Goal: Task Accomplishment & Management: Use online tool/utility

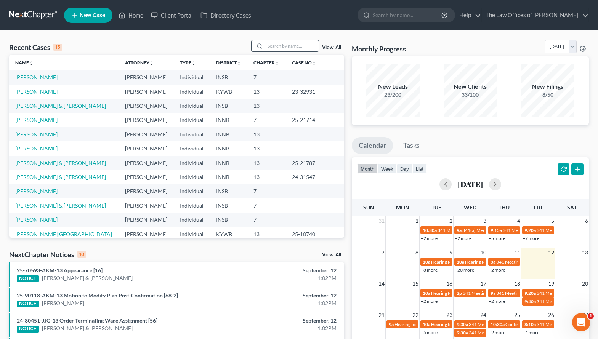
click at [268, 49] on input "search" at bounding box center [291, 45] width 53 height 11
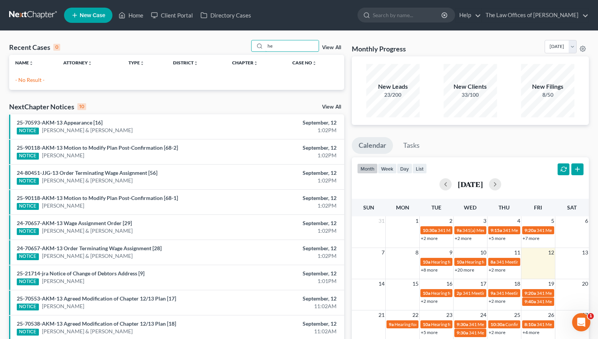
type input "h"
type input "w"
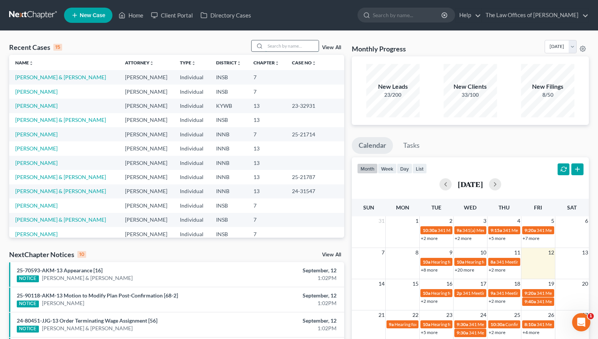
click at [292, 51] on input "search" at bounding box center [291, 45] width 53 height 11
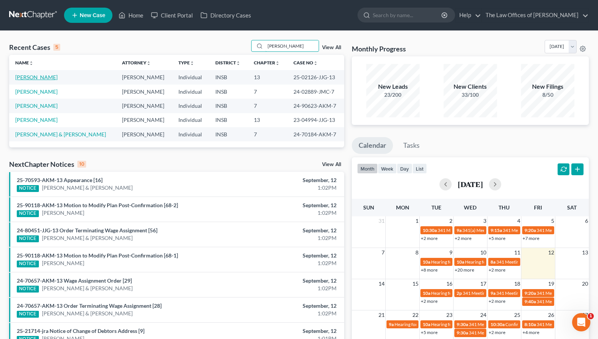
type input "[PERSON_NAME]"
click at [32, 77] on link "[PERSON_NAME]" at bounding box center [36, 77] width 42 height 6
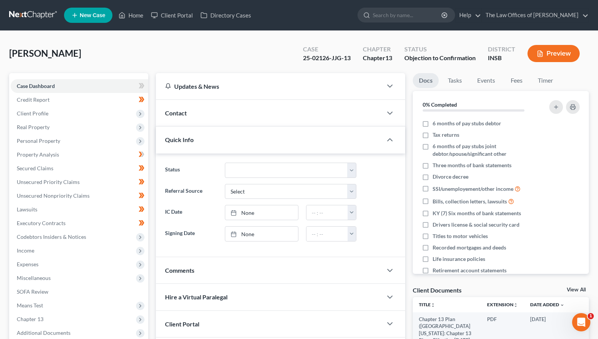
scroll to position [127, 0]
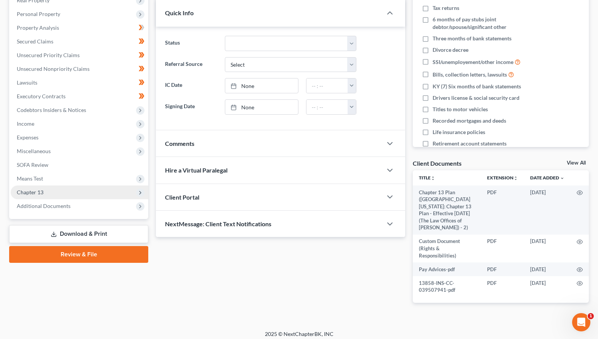
click at [41, 193] on span "Chapter 13" at bounding box center [30, 192] width 27 height 6
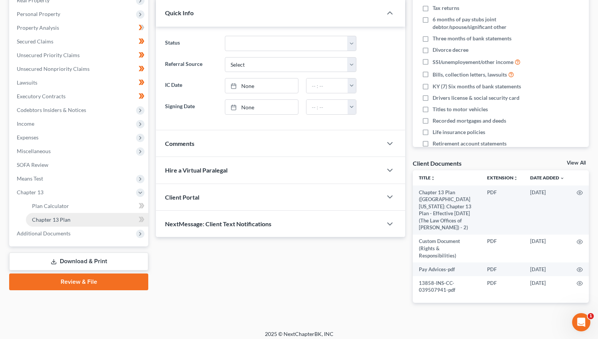
click at [46, 215] on link "Chapter 13 Plan" at bounding box center [87, 220] width 122 height 14
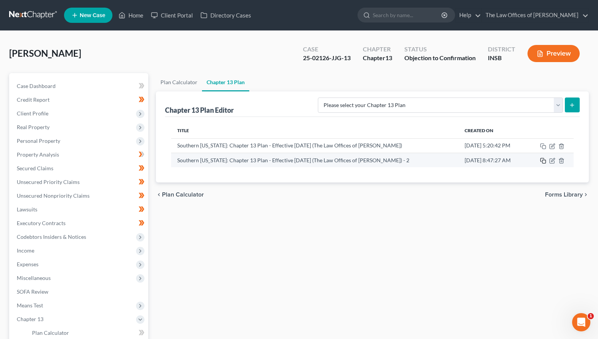
click at [545, 163] on icon "button" at bounding box center [543, 161] width 6 height 6
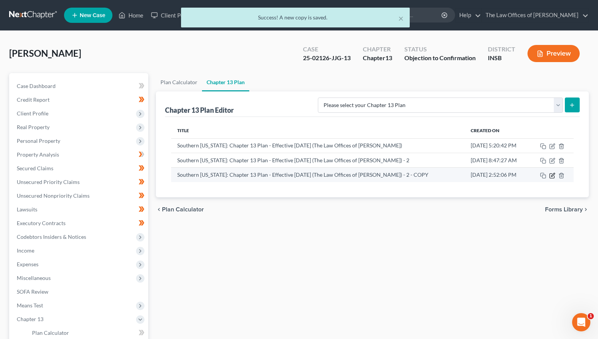
click at [552, 175] on icon "button" at bounding box center [552, 174] width 3 height 3
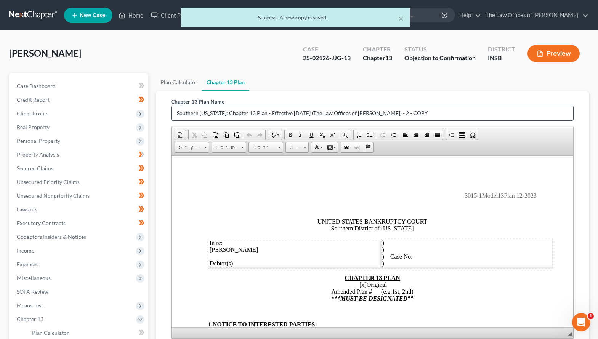
click at [234, 115] on input "Southern [US_STATE]: Chapter 13 Plan - Effective [DATE] (The Law Offices of [PE…" at bounding box center [373, 113] width 402 height 14
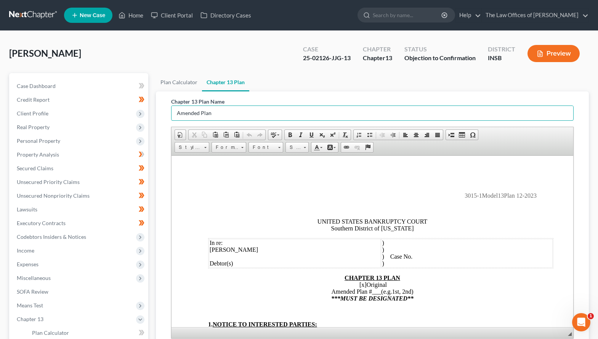
type input "Amended Plan"
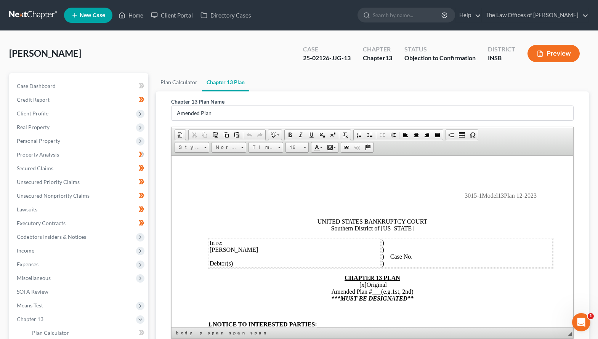
click at [433, 259] on td ") ) ) Case No. )" at bounding box center [467, 253] width 172 height 29
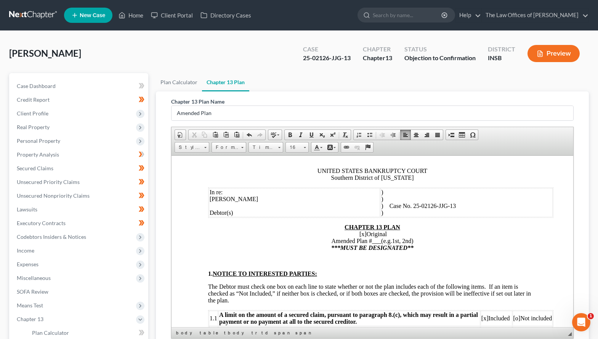
click at [360, 234] on span "[x]" at bounding box center [363, 234] width 7 height 6
drag, startPoint x: 377, startPoint y: 240, endPoint x: 368, endPoint y: 243, distance: 9.3
click at [372, 243] on span "___" at bounding box center [376, 241] width 9 height 6
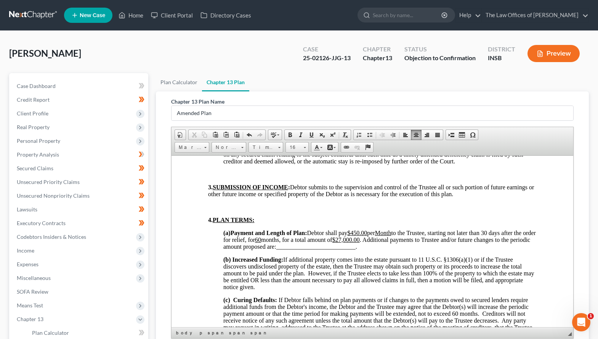
scroll to position [508, 0]
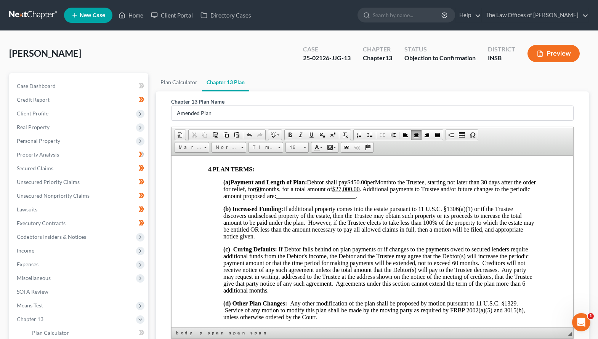
click at [401, 198] on p "(a) Payment and Length of Plan: Debtor shall pay $450.00 per Month to the Trust…" at bounding box center [379, 189] width 313 height 21
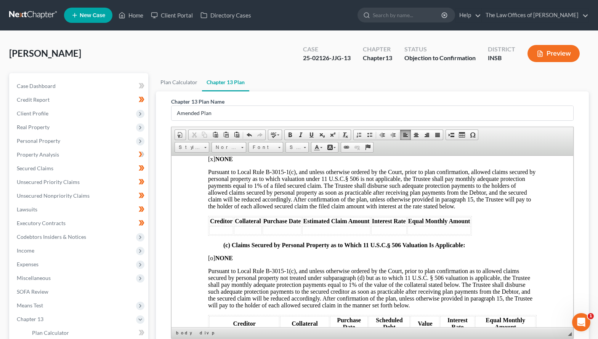
scroll to position [1347, 0]
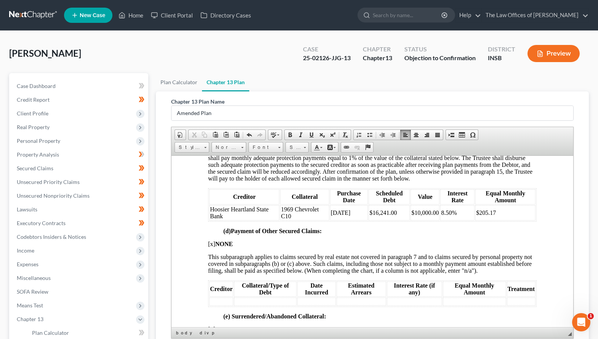
click at [449, 234] on p "(d) Payment of Other Secured Claims:" at bounding box center [379, 231] width 313 height 7
drag, startPoint x: 447, startPoint y: 219, endPoint x: 438, endPoint y: 220, distance: 9.6
click at [441, 216] on span "8.50%" at bounding box center [449, 212] width 16 height 6
drag, startPoint x: 500, startPoint y: 223, endPoint x: 474, endPoint y: 220, distance: 25.6
click at [475, 220] on td "$205.17" at bounding box center [505, 212] width 60 height 15
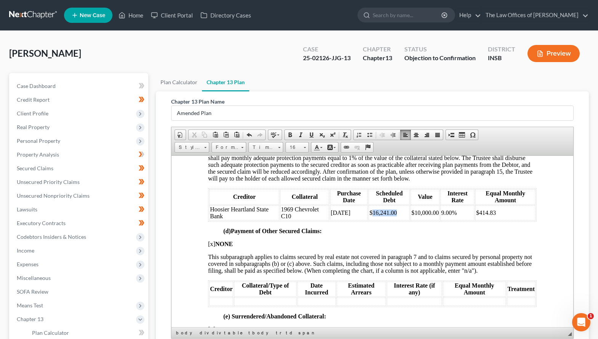
drag, startPoint x: 392, startPoint y: 218, endPoint x: 370, endPoint y: 218, distance: 22.1
click at [370, 218] on td "$16,241.00" at bounding box center [389, 212] width 41 height 15
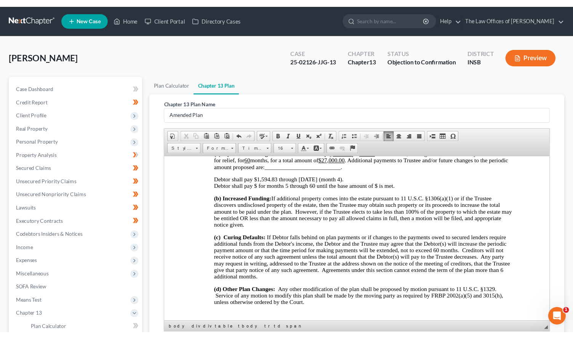
scroll to position [435, 0]
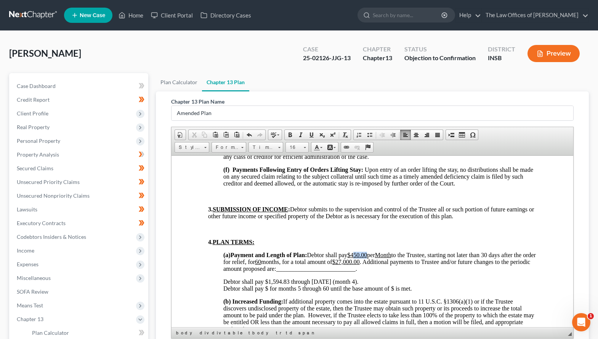
drag, startPoint x: 374, startPoint y: 255, endPoint x: 360, endPoint y: 255, distance: 14.1
click at [360, 255] on u "$450.00" at bounding box center [357, 255] width 20 height 6
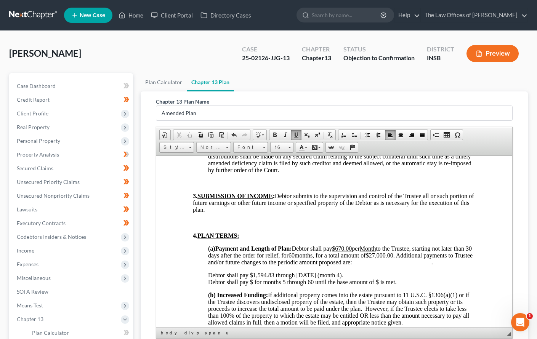
scroll to position [508, 0]
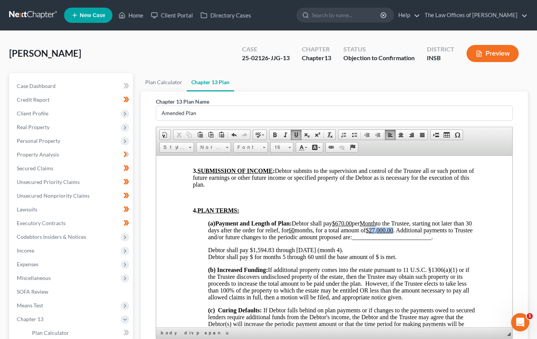
drag, startPoint x: 417, startPoint y: 231, endPoint x: 394, endPoint y: 231, distance: 23.3
click at [394, 231] on span "Debtor shall pay $670.00 per Month to the Trustee, starting not later than 30 d…" at bounding box center [340, 230] width 265 height 20
click at [378, 260] on p "Debtor shall pay $1,594.83 through [DATE] (month 4). Debtor shall pay $ for mon…" at bounding box center [342, 254] width 268 height 14
click at [252, 260] on p "Debtor shall pay $1,594.83 through [DATE] (month 4). Debtor shall pay $ for mon…" at bounding box center [342, 254] width 268 height 14
click at [217, 64] on div "[PERSON_NAME] Upgraded Case 25-02126-JJG-13 Chapter Chapter 13 Status Objection…" at bounding box center [268, 56] width 519 height 33
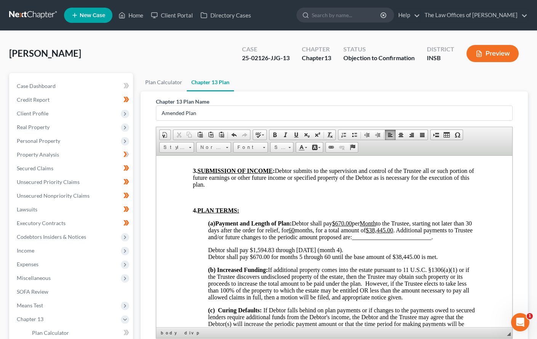
drag, startPoint x: 305, startPoint y: 244, endPoint x: 220, endPoint y: 246, distance: 85.0
click at [220, 241] on p "(a) Payment and Length of Plan: Debtor shall pay $670.00 per Month to the Trust…" at bounding box center [342, 230] width 268 height 21
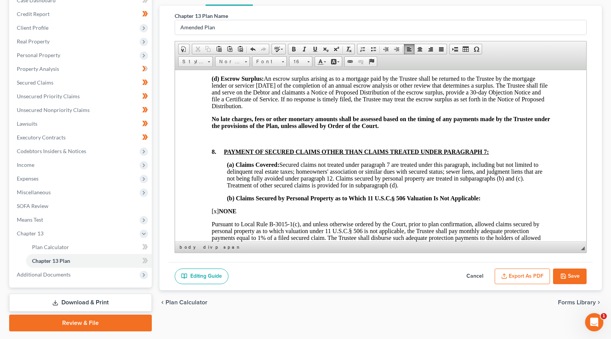
scroll to position [107, 0]
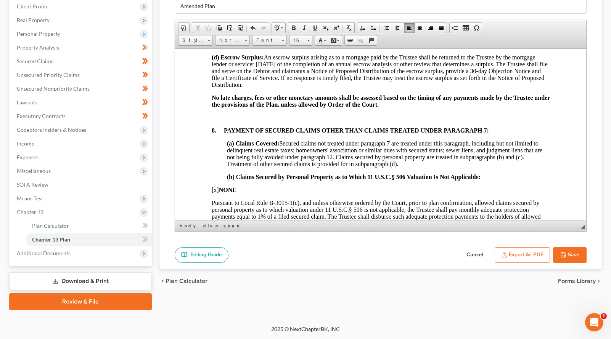
drag, startPoint x: 615, startPoint y: 138, endPoint x: 343, endPoint y: 166, distance: 274.1
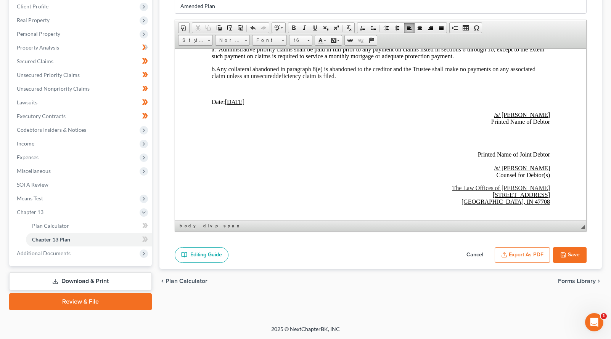
scroll to position [2041, 0]
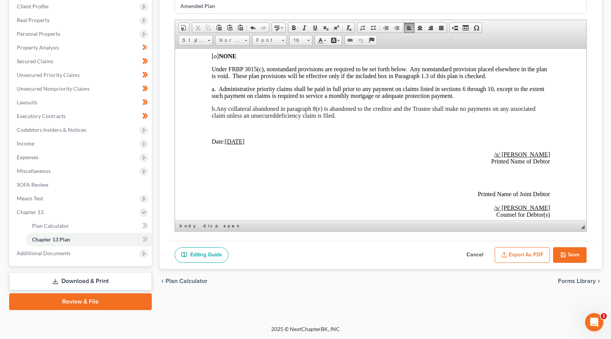
click at [233, 145] on u "[DATE]" at bounding box center [235, 141] width 20 height 6
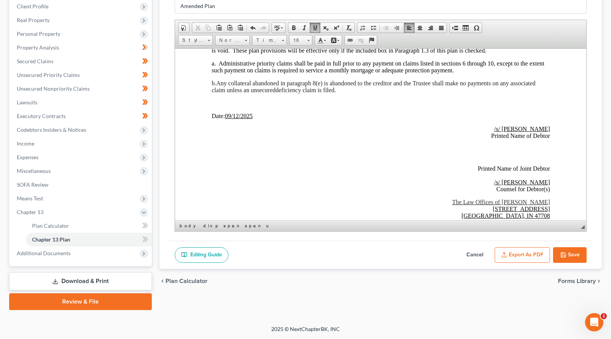
scroll to position [2162, 0]
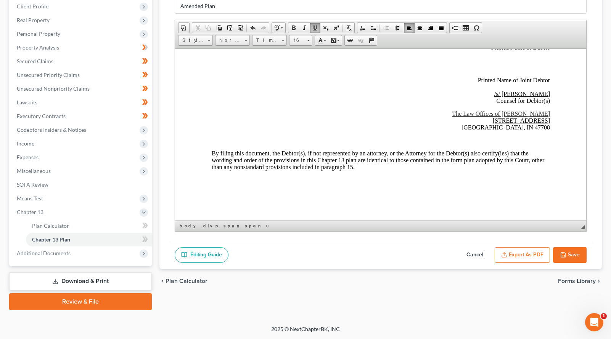
click at [568, 257] on button "Save" at bounding box center [570, 255] width 34 height 16
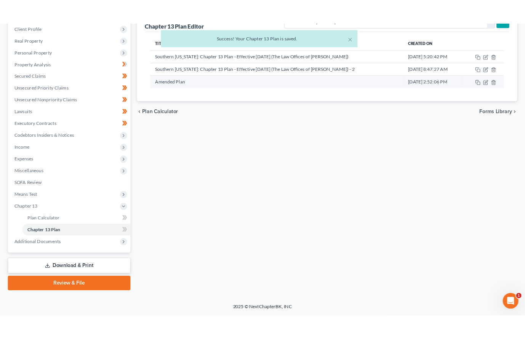
scroll to position [0, 0]
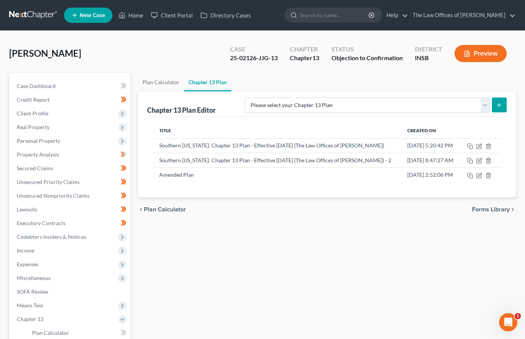
click at [298, 230] on div "Plan Calculator Chapter 13 Plan Chapter 13 Plan Editor Please select your Chapt…" at bounding box center [327, 245] width 386 height 344
click at [292, 242] on div "Plan Calculator Chapter 13 Plan Chapter 13 Plan Editor Please select your Chapt…" at bounding box center [327, 245] width 386 height 344
click at [281, 257] on div "Plan Calculator Chapter 13 Plan Chapter 13 Plan Editor Please select your Chapt…" at bounding box center [327, 245] width 386 height 344
drag, startPoint x: 304, startPoint y: 246, endPoint x: 311, endPoint y: 246, distance: 6.5
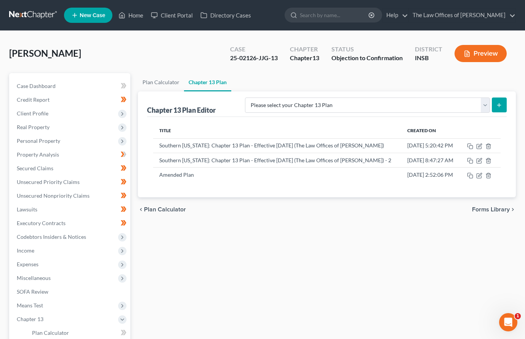
click at [304, 246] on div "Plan Calculator Chapter 13 Plan Chapter 13 Plan Editor Please select your Chapt…" at bounding box center [327, 245] width 386 height 344
click at [233, 255] on div "Plan Calculator Chapter 13 Plan Chapter 13 Plan Editor Please select your Chapt…" at bounding box center [327, 245] width 386 height 344
click at [71, 59] on div "[PERSON_NAME] Upgraded Case 25-02126-JJG-13 Chapter Chapter 13 Status Objection…" at bounding box center [262, 56] width 507 height 33
click at [29, 15] on link at bounding box center [33, 15] width 49 height 14
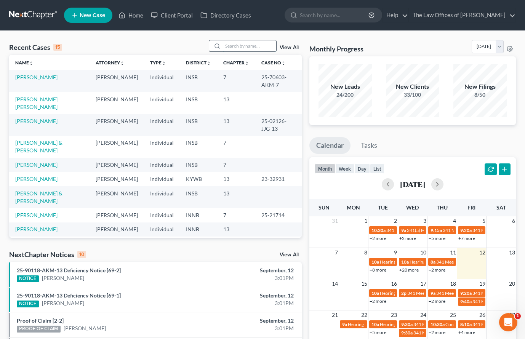
click at [246, 42] on input "search" at bounding box center [249, 45] width 53 height 11
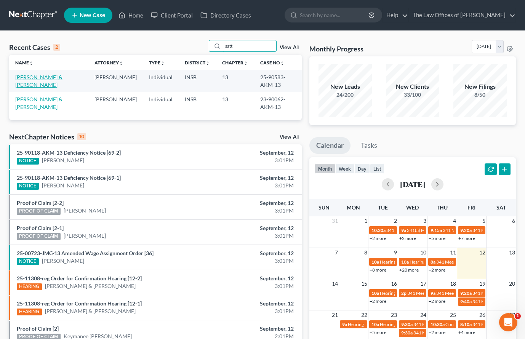
type input "satt"
click at [25, 74] on link "[PERSON_NAME] & [PERSON_NAME]" at bounding box center [38, 81] width 47 height 14
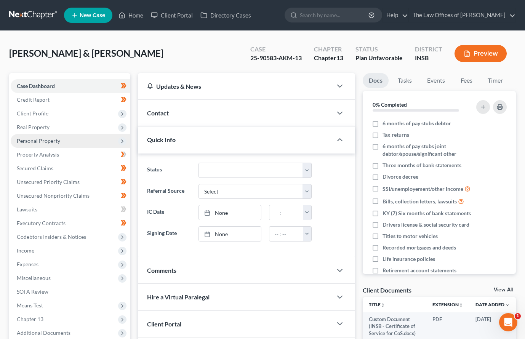
click at [42, 139] on span "Personal Property" at bounding box center [38, 141] width 43 height 6
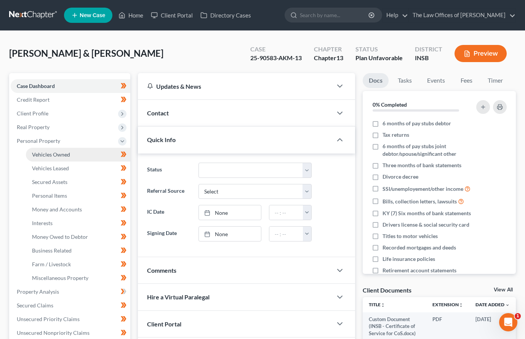
click at [45, 152] on span "Vehicles Owned" at bounding box center [51, 154] width 38 height 6
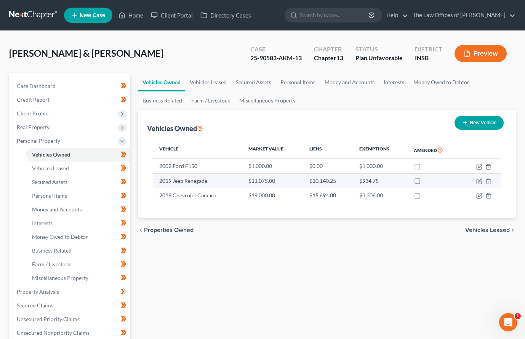
click at [184, 181] on td "2019 Jeep Renegade" at bounding box center [198, 180] width 90 height 14
click at [480, 183] on icon "button" at bounding box center [480, 181] width 6 height 6
select select "0"
select select "7"
select select "2"
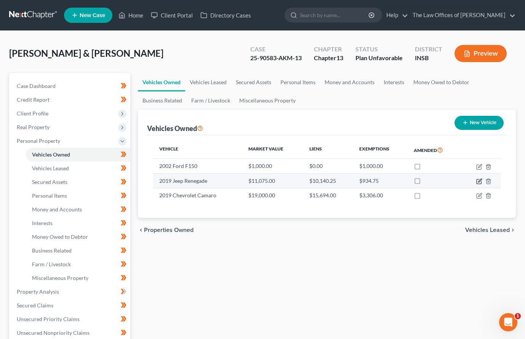
select select "0"
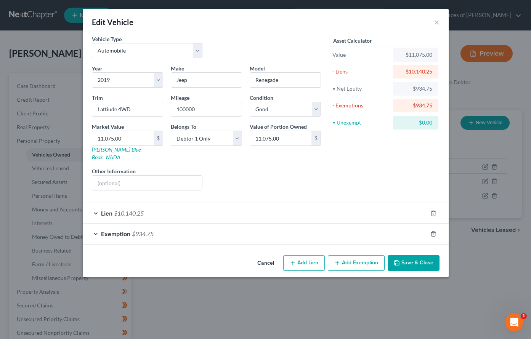
click at [262, 204] on div "Lien $10,140.25" at bounding box center [255, 213] width 345 height 20
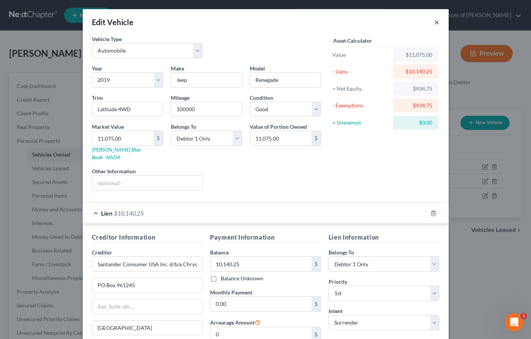
click at [435, 24] on button "×" at bounding box center [436, 22] width 5 height 9
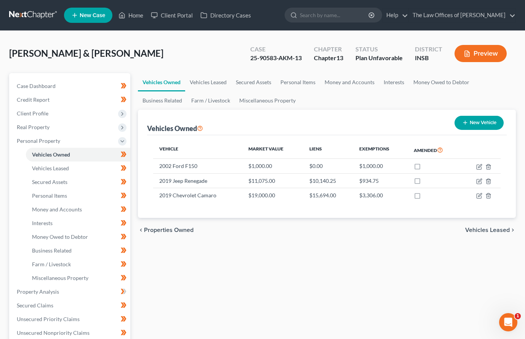
click at [30, 17] on link at bounding box center [33, 15] width 49 height 14
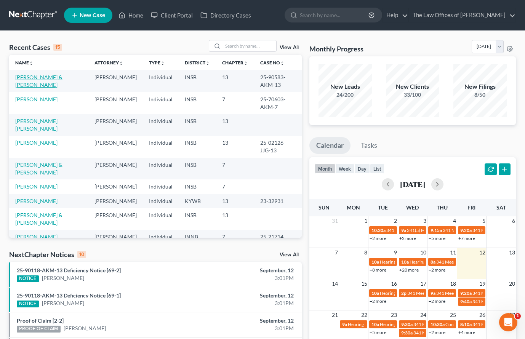
click at [22, 83] on link "Satterfield, Jeromy & Angela" at bounding box center [38, 81] width 47 height 14
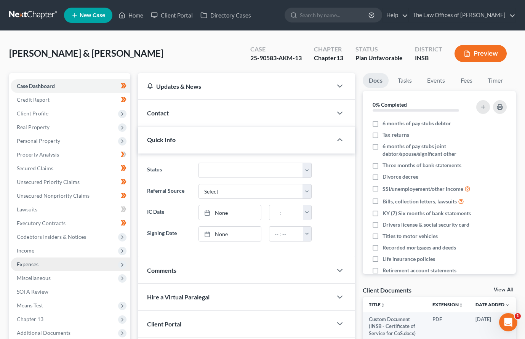
scroll to position [152, 0]
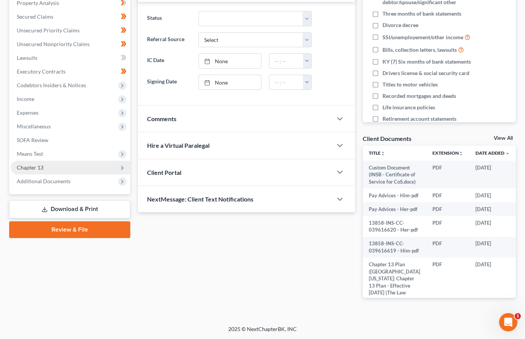
click at [26, 171] on span "Chapter 13" at bounding box center [71, 168] width 120 height 14
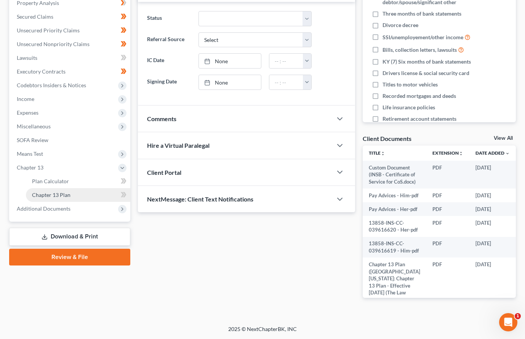
click at [38, 193] on span "Chapter 13 Plan" at bounding box center [51, 195] width 39 height 6
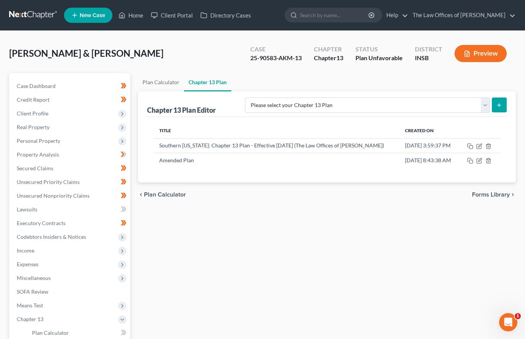
click at [304, 170] on div "Title Created On Southern Indiana: Chapter 13 Plan - Effective 12/1/23 (The Law…" at bounding box center [327, 150] width 360 height 66
click at [270, 245] on div "Plan Calculator Chapter 13 Plan Chapter 13 Plan Editor Please select your Chapt…" at bounding box center [327, 245] width 386 height 344
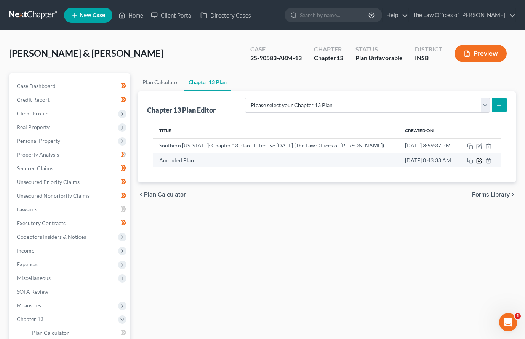
click at [479, 160] on icon "button" at bounding box center [480, 161] width 6 height 6
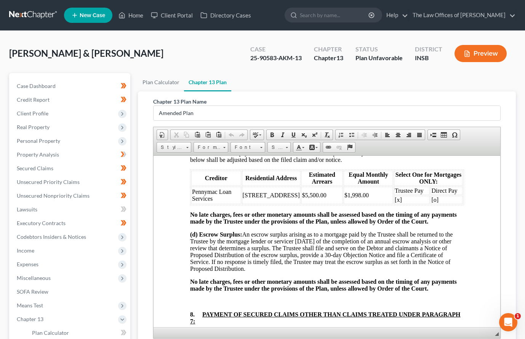
scroll to position [1042, 0]
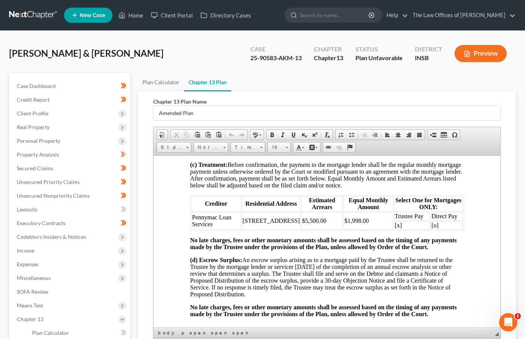
click at [297, 250] on strong "No late charges, fees or other monetary amounts shall be assessed based on the …" at bounding box center [323, 243] width 267 height 13
click at [281, 289] on p "(d) Escrow Surplus: An escrow surplus arising as to a mortgage paid by the Trus…" at bounding box center [327, 277] width 274 height 41
click at [281, 287] on p "(d) Escrow Surplus: An escrow surplus arising as to a mortgage paid by the Trus…" at bounding box center [327, 277] width 274 height 41
click at [275, 285] on p "(d) Escrow Surplus: An escrow surplus arising as to a mortgage paid by the Trus…" at bounding box center [327, 277] width 274 height 41
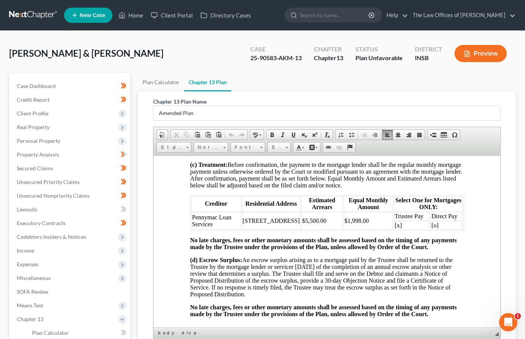
click at [275, 285] on p "(d) Escrow Surplus: An escrow surplus arising as to a mortgage paid by the Trus…" at bounding box center [327, 277] width 274 height 41
